Goal: Use online tool/utility: Utilize a website feature to perform a specific function

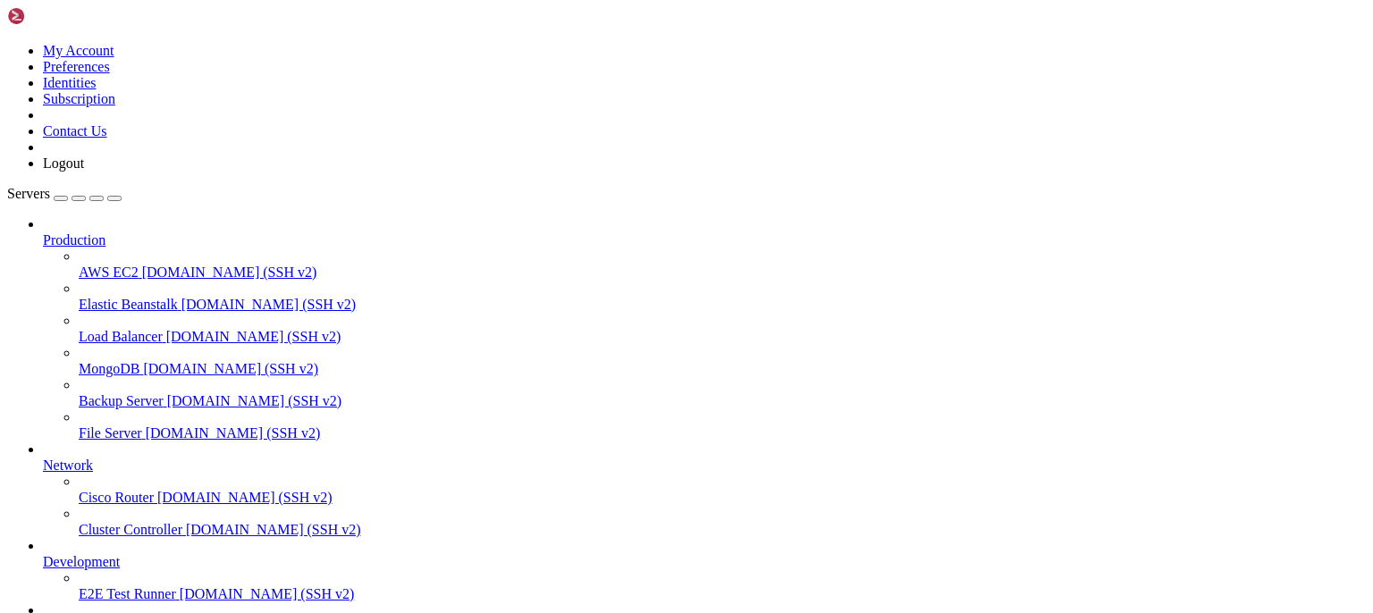
scroll to position [17, 1]
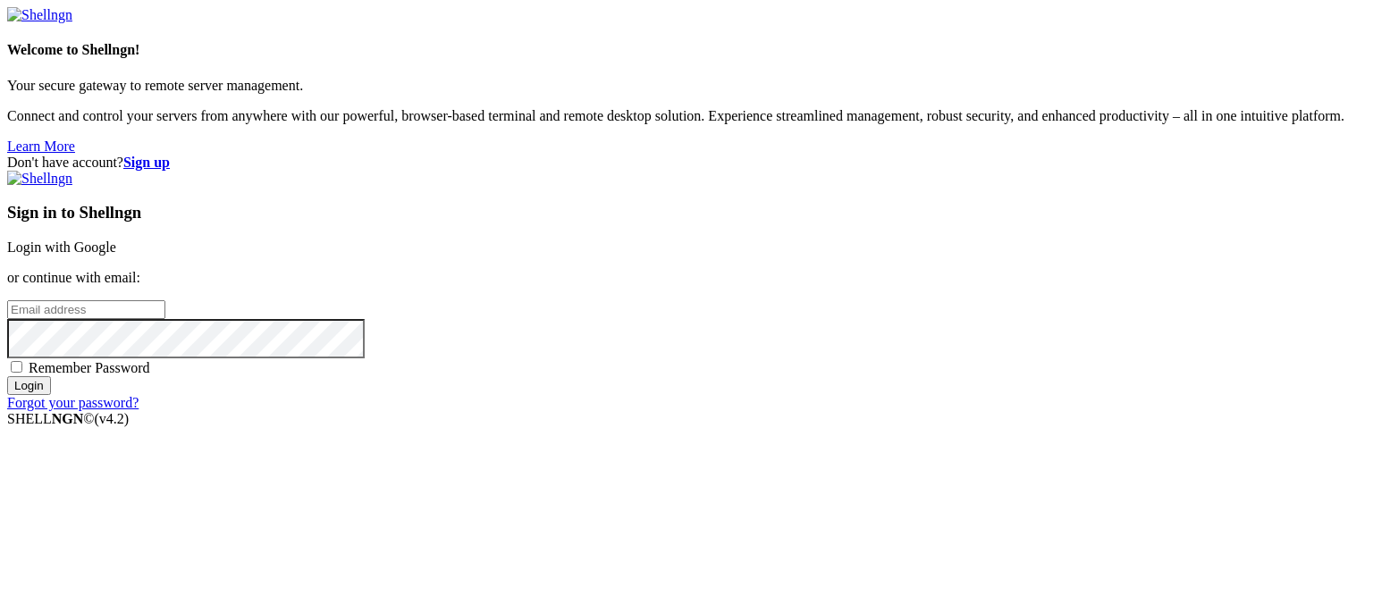
click at [116, 240] on link "Login with Google" at bounding box center [61, 247] width 109 height 15
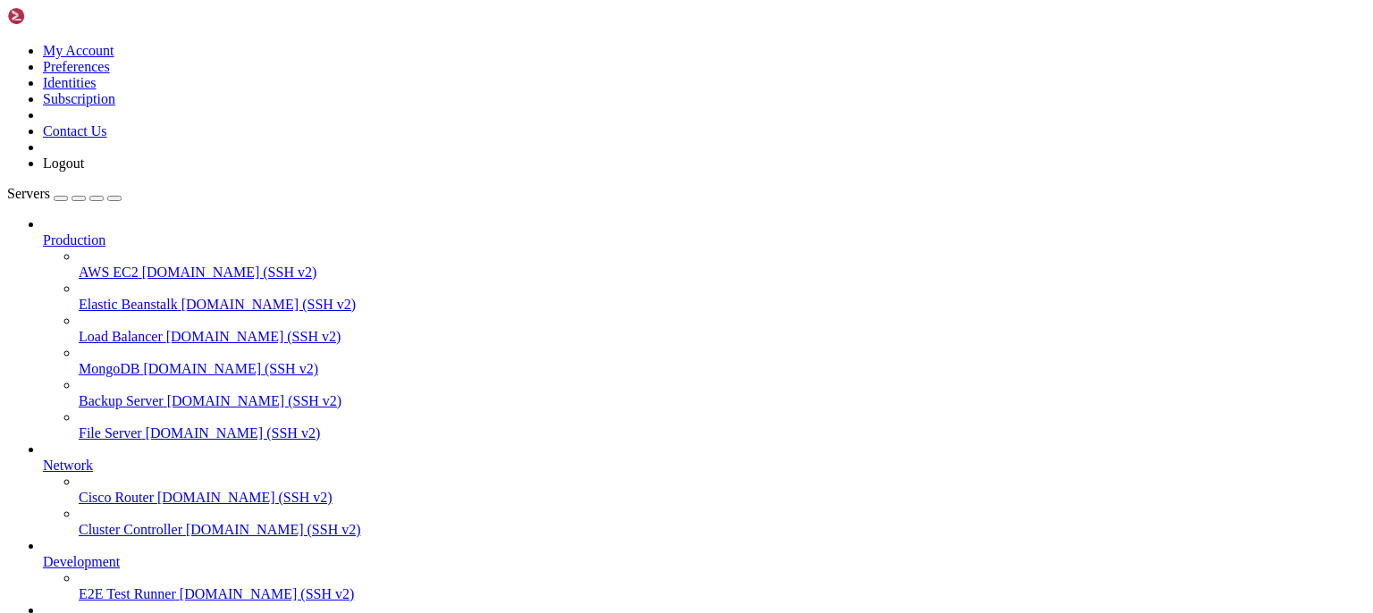
scroll to position [32834, 0]
